Goal: Transaction & Acquisition: Purchase product/service

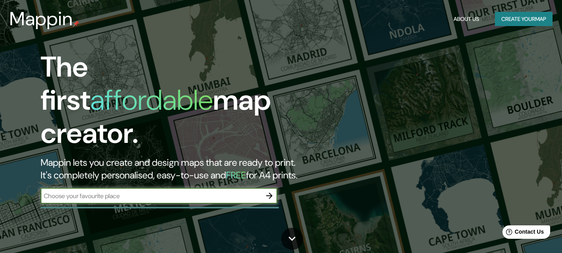
type input "ventanilla"
click at [269, 188] on button "button" at bounding box center [269, 196] width 16 height 16
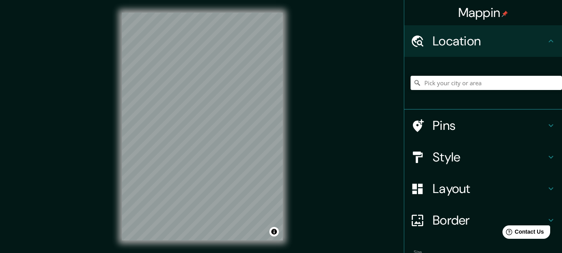
click at [453, 161] on h4 "Style" at bounding box center [490, 157] width 114 height 16
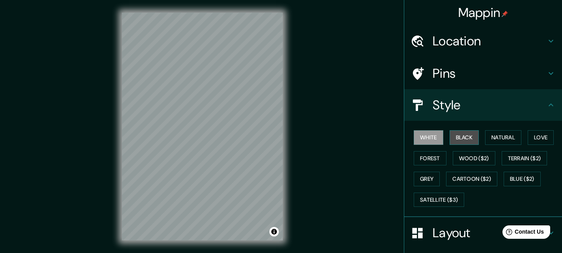
click at [453, 138] on button "Black" at bounding box center [465, 137] width 30 height 15
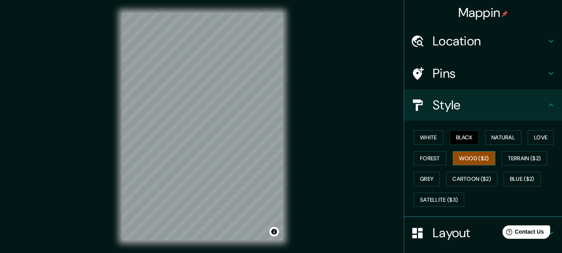
drag, startPoint x: 467, startPoint y: 157, endPoint x: 462, endPoint y: 156, distance: 5.6
click at [467, 157] on button "Wood ($2)" at bounding box center [474, 158] width 43 height 15
click at [427, 175] on button "Grey" at bounding box center [427, 179] width 26 height 15
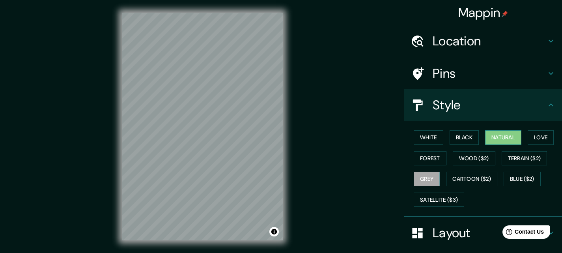
click at [488, 136] on button "Natural" at bounding box center [503, 137] width 36 height 15
click at [530, 133] on button "Love" at bounding box center [541, 137] width 26 height 15
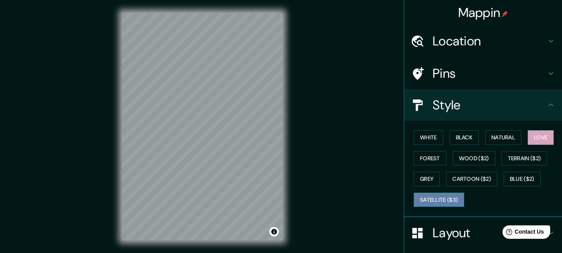
click at [439, 195] on button "Satellite ($3)" at bounding box center [439, 199] width 50 height 15
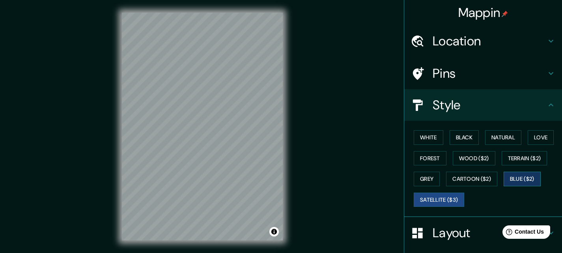
click at [523, 185] on button "Blue ($2)" at bounding box center [522, 179] width 37 height 15
click at [423, 140] on button "White" at bounding box center [429, 137] width 30 height 15
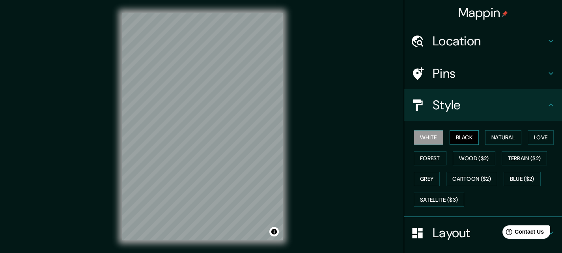
click at [450, 138] on button "Black" at bounding box center [465, 137] width 30 height 15
click at [504, 141] on button "Natural" at bounding box center [503, 137] width 36 height 15
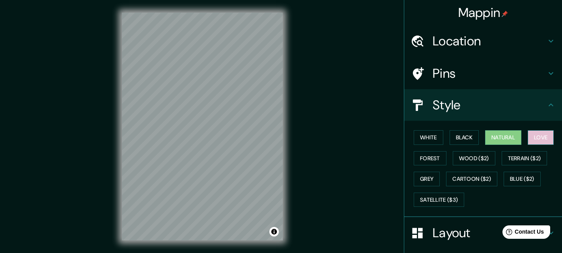
click at [534, 138] on button "Love" at bounding box center [541, 137] width 26 height 15
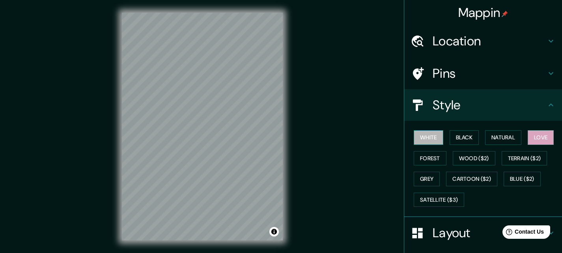
click at [430, 141] on button "White" at bounding box center [429, 137] width 30 height 15
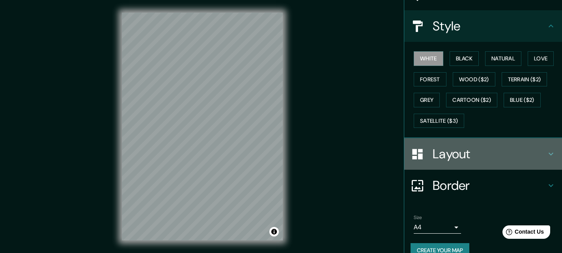
click at [441, 164] on div "Layout" at bounding box center [483, 154] width 158 height 32
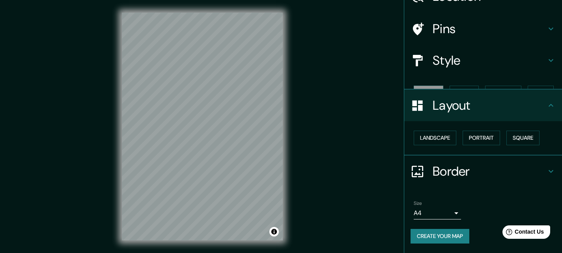
scroll to position [31, 0]
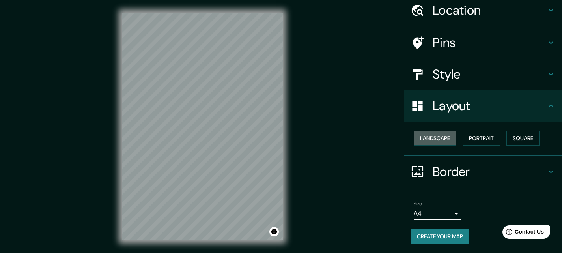
click at [427, 145] on button "Landscape" at bounding box center [435, 138] width 43 height 15
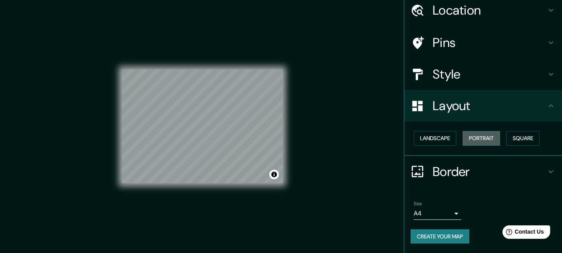
click at [463, 142] on button "Portrait" at bounding box center [481, 138] width 37 height 15
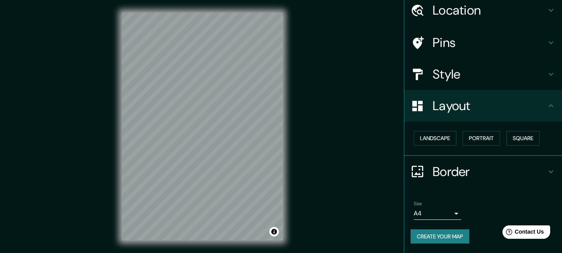
click at [515, 146] on div "Landscape [GEOGRAPHIC_DATA]" at bounding box center [486, 138] width 151 height 21
click at [513, 143] on button "Square" at bounding box center [522, 138] width 33 height 15
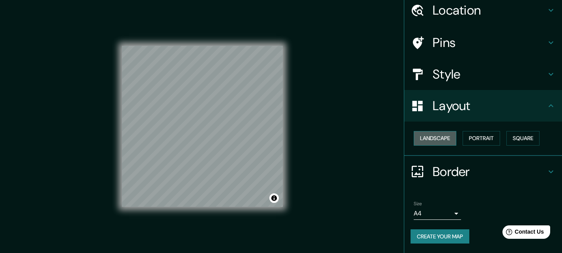
click at [435, 134] on button "Landscape" at bounding box center [435, 138] width 43 height 15
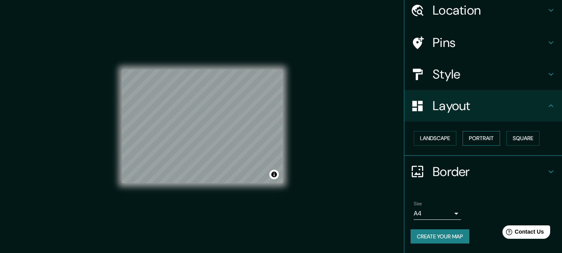
click at [476, 137] on button "Portrait" at bounding box center [481, 138] width 37 height 15
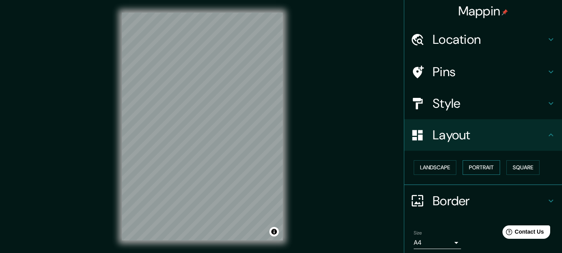
scroll to position [0, 0]
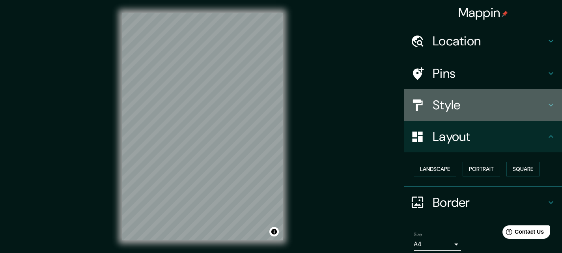
click at [438, 107] on h4 "Style" at bounding box center [490, 105] width 114 height 16
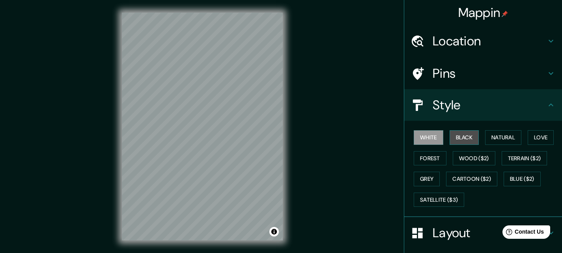
click at [455, 134] on button "Black" at bounding box center [465, 137] width 30 height 15
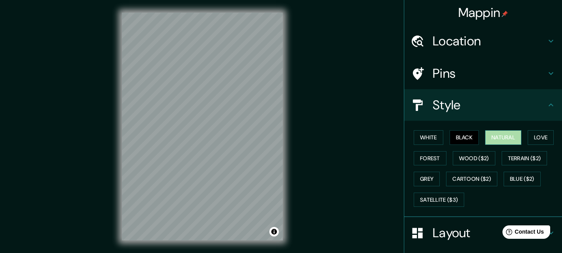
click at [500, 139] on button "Natural" at bounding box center [503, 137] width 36 height 15
click at [531, 137] on button "Love" at bounding box center [541, 137] width 26 height 15
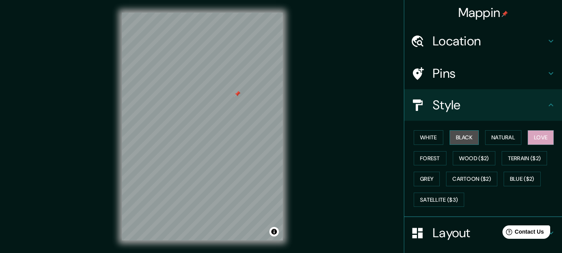
click at [463, 136] on button "Black" at bounding box center [465, 137] width 30 height 15
click at [469, 69] on h4 "Pins" at bounding box center [490, 73] width 114 height 16
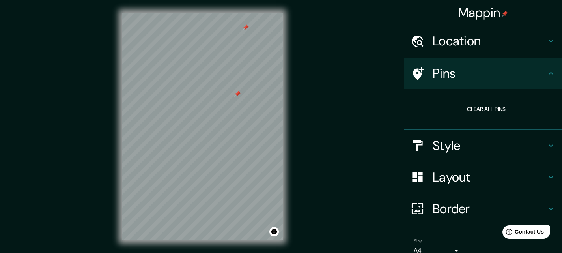
click at [474, 112] on button "Clear all pins" at bounding box center [486, 109] width 51 height 15
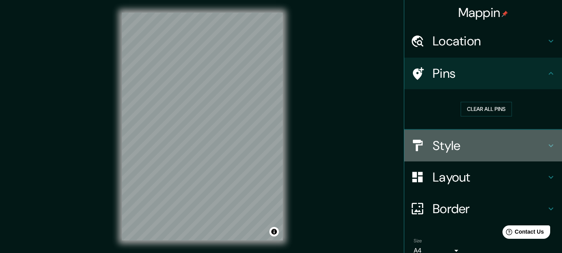
click at [487, 156] on div "Style" at bounding box center [483, 146] width 158 height 32
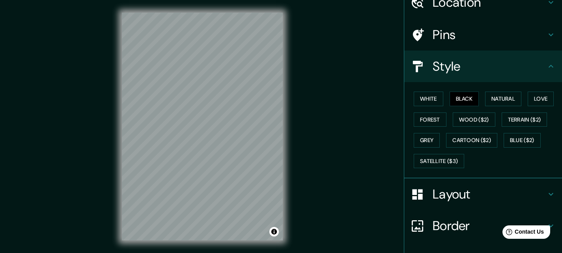
scroll to position [39, 0]
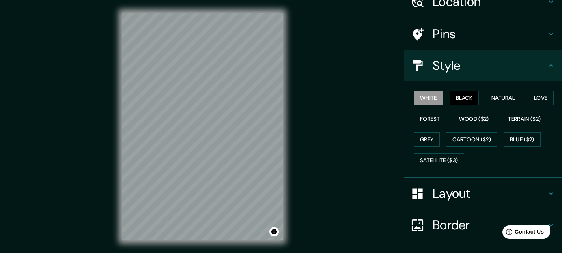
click at [426, 100] on button "White" at bounding box center [429, 98] width 30 height 15
